Goal: Task Accomplishment & Management: Use online tool/utility

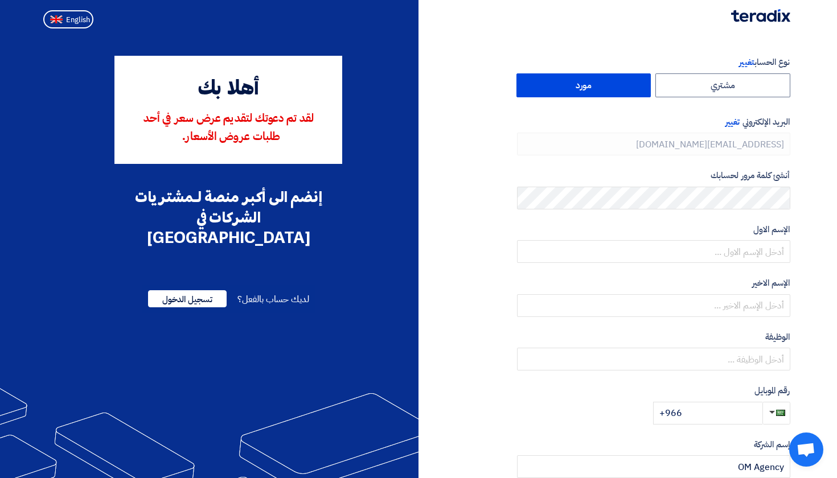
click at [264, 293] on span "لديك حساب بالفعل؟" at bounding box center [272, 300] width 71 height 14
click at [195, 290] on span "تسجيل الدخول" at bounding box center [187, 298] width 79 height 17
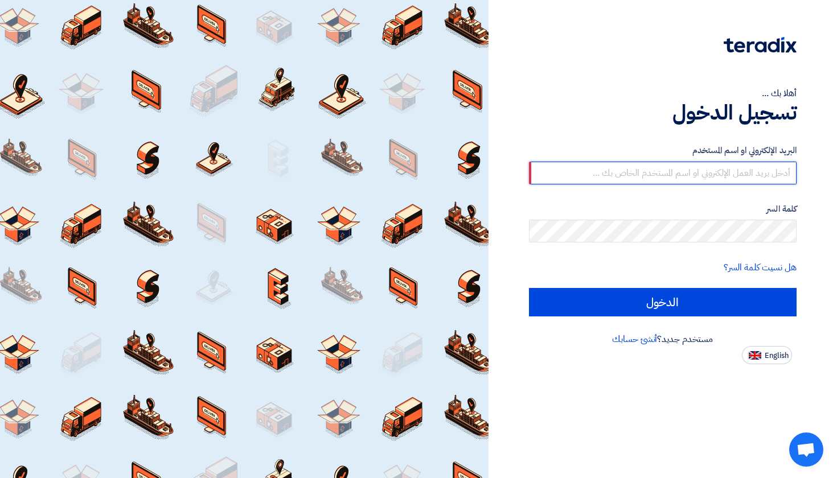
paste input "[EMAIL_ADDRESS][DOMAIN_NAME]"
type input "[EMAIL_ADDRESS][DOMAIN_NAME]"
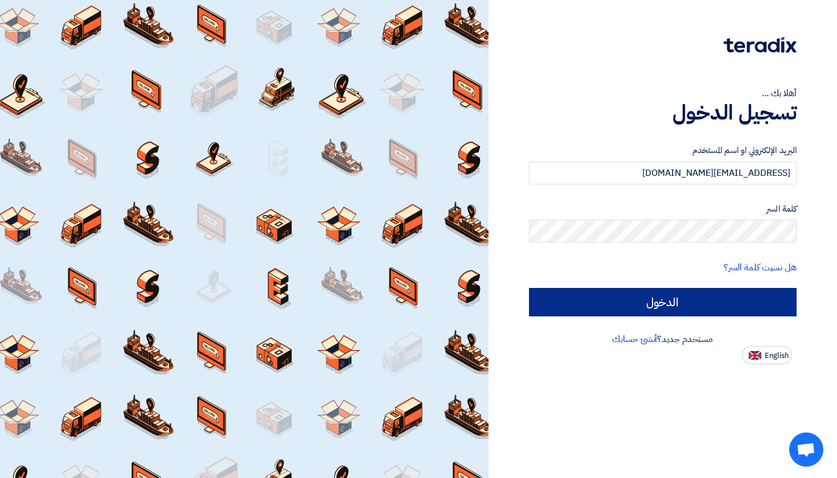
click at [667, 303] on input "الدخول" at bounding box center [663, 302] width 268 height 28
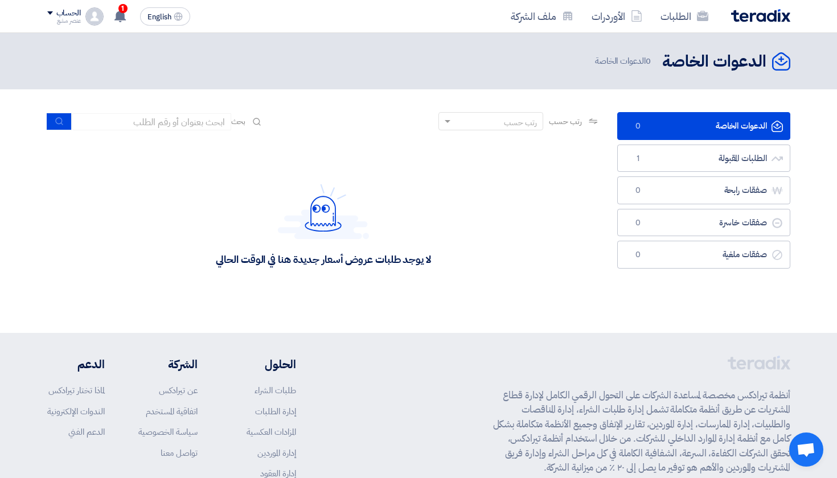
click at [682, 171] on ul "الدعوات الخاصة الدعوات الخاصة 0 الطلبات المقبولة الطلبات المقبولة 1 صفقات رابحة…" at bounding box center [703, 190] width 173 height 157
click at [701, 160] on link "الطلبات المقبولة الطلبات المقبولة 1" at bounding box center [703, 159] width 173 height 28
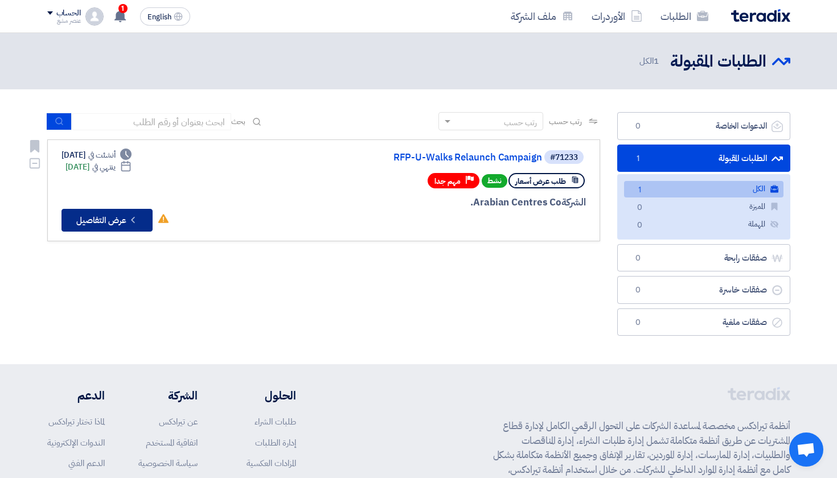
click at [116, 221] on button "Check details عرض التفاصيل" at bounding box center [106, 220] width 91 height 23
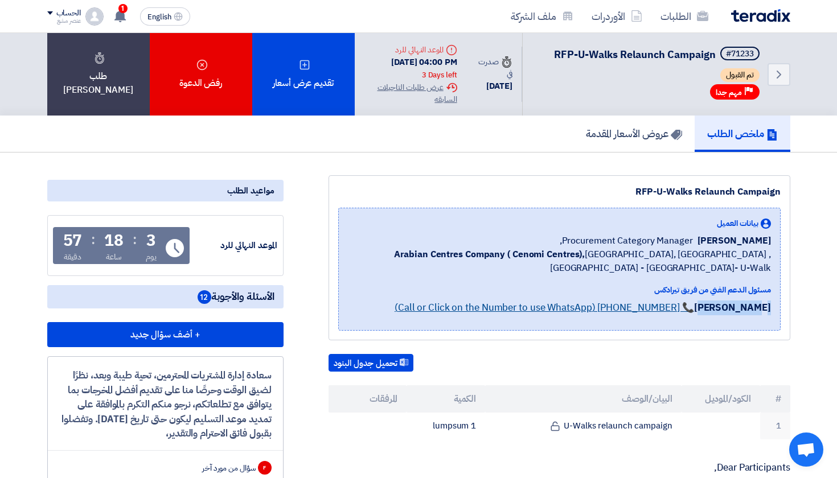
drag, startPoint x: 407, startPoint y: 321, endPoint x: 479, endPoint y: 325, distance: 71.8
click at [479, 321] on div "[PERSON_NAME] 📞 [PHONE_NUMBER] (Call or Click on the Number to use WhatsApp)" at bounding box center [559, 311] width 423 height 20
copy strong "[PERSON_NAME]"
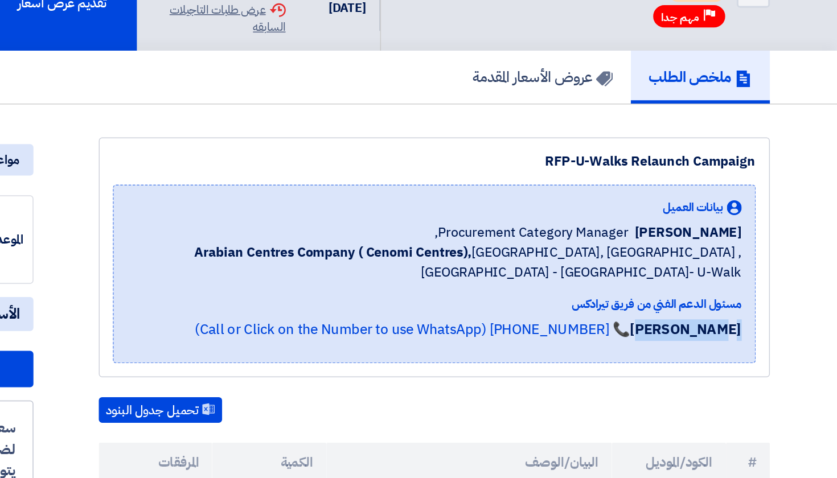
scroll to position [2, 0]
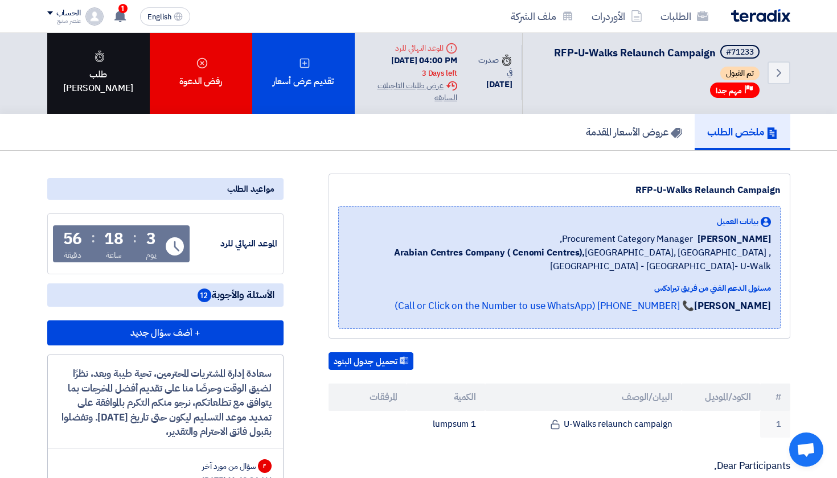
click at [111, 110] on div "طلب [PERSON_NAME]" at bounding box center [98, 72] width 102 height 83
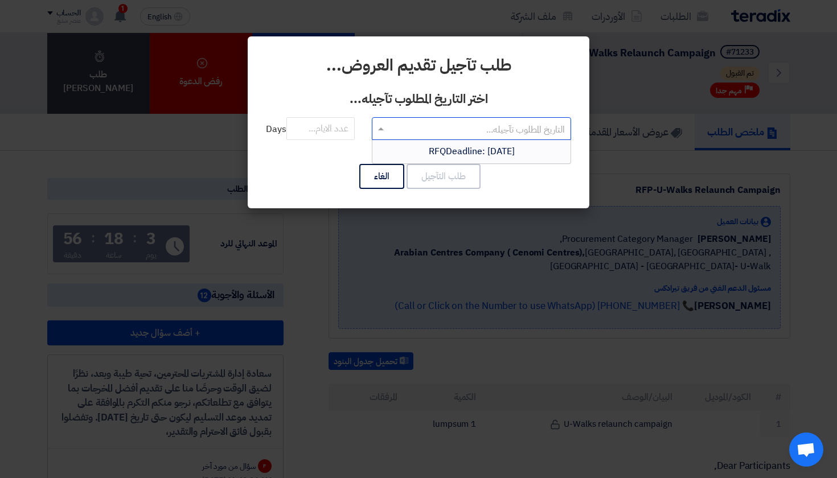
click at [400, 130] on input "text" at bounding box center [477, 129] width 176 height 19
click at [379, 175] on button "الغاء" at bounding box center [381, 176] width 45 height 25
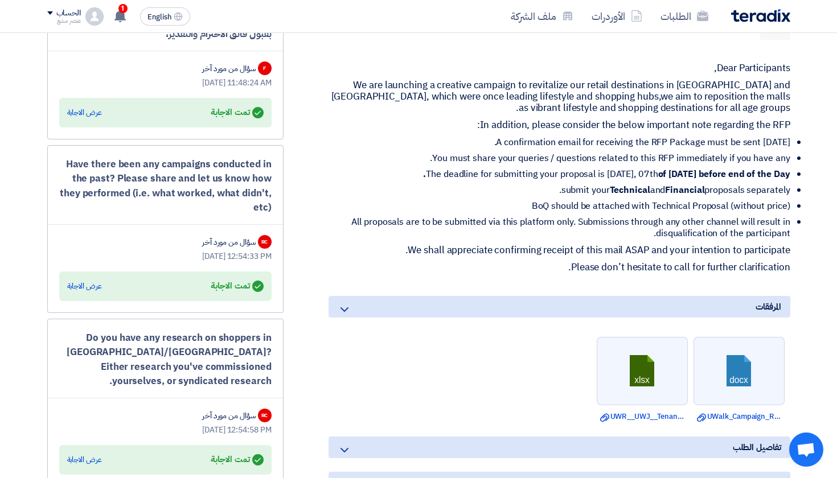
scroll to position [302, 0]
